Goal: Find specific page/section

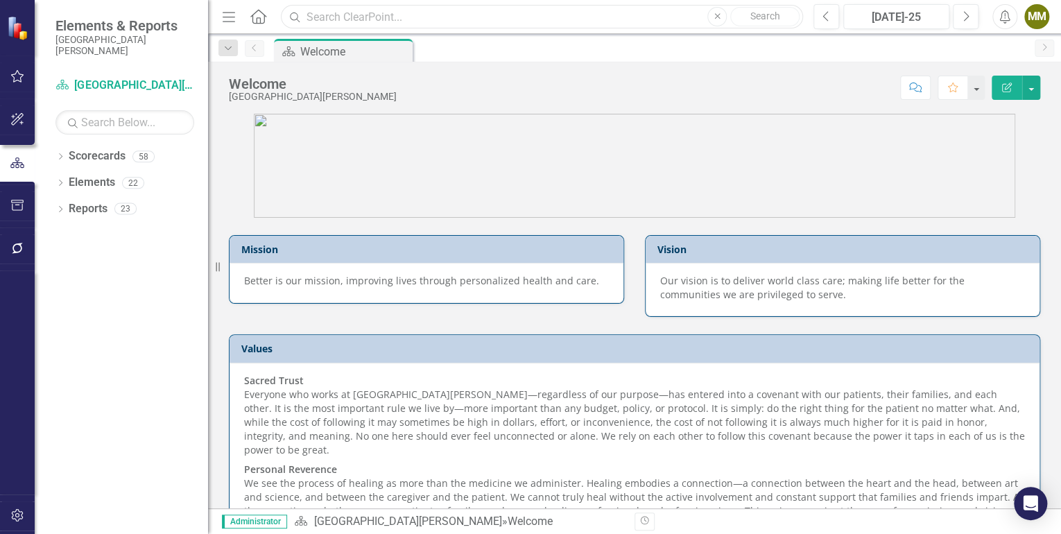
click at [431, 12] on input "text" at bounding box center [542, 17] width 522 height 24
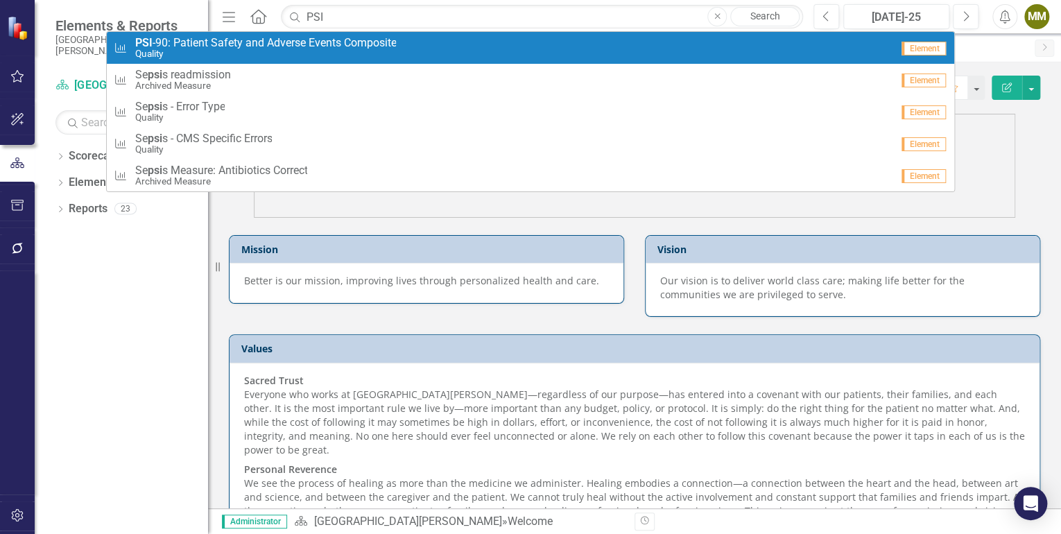
click at [334, 42] on span "PSI -90: Patient Safety and Adverse Events Composite" at bounding box center [265, 43] width 261 height 12
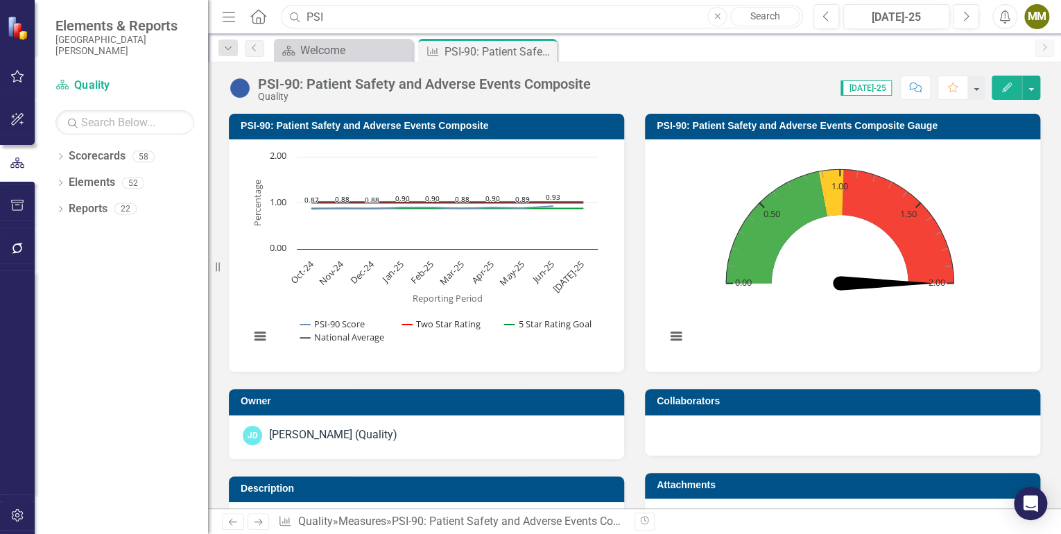
drag, startPoint x: 322, startPoint y: 14, endPoint x: 295, endPoint y: 17, distance: 26.5
click at [295, 17] on div "Search PSI Close Search" at bounding box center [538, 17] width 522 height 24
click at [369, 15] on input "[MEDICAL_DATA]" at bounding box center [542, 17] width 522 height 24
drag, startPoint x: 369, startPoint y: 15, endPoint x: 307, endPoint y: 25, distance: 62.5
click at [307, 25] on input "[MEDICAL_DATA]" at bounding box center [542, 17] width 522 height 24
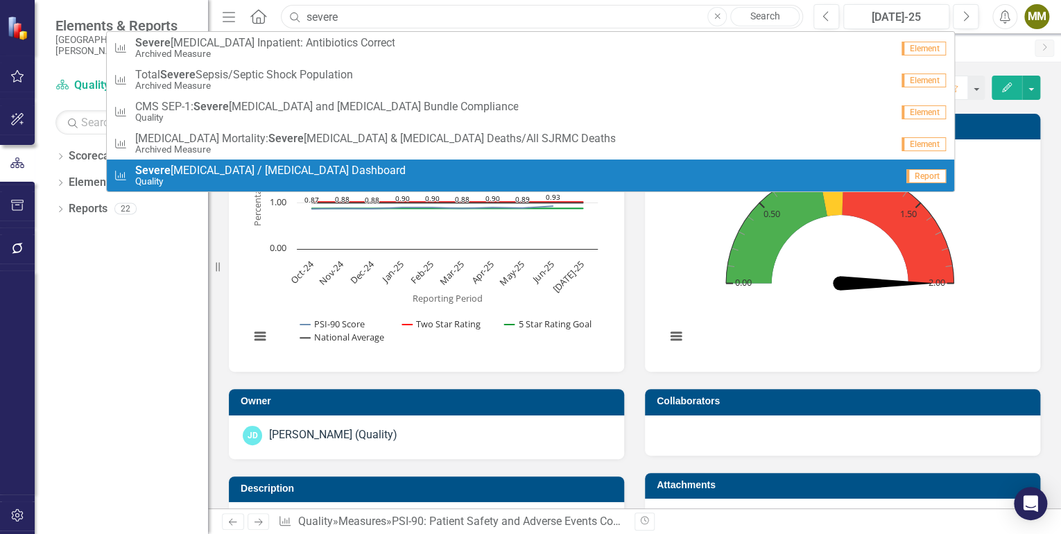
type input "severe"
click at [297, 169] on span "[MEDICAL_DATA] / [MEDICAL_DATA] Dashboard" at bounding box center [270, 170] width 271 height 12
